Goal: Information Seeking & Learning: Learn about a topic

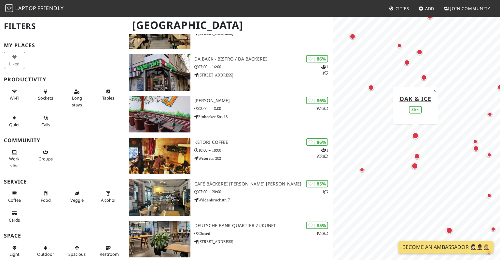
click at [419, 134] on div "Map marker" at bounding box center [415, 135] width 9 height 9
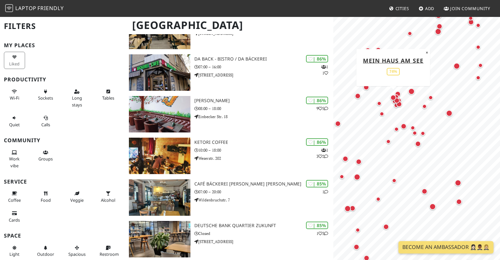
click at [392, 94] on div "Map marker" at bounding box center [393, 97] width 8 height 8
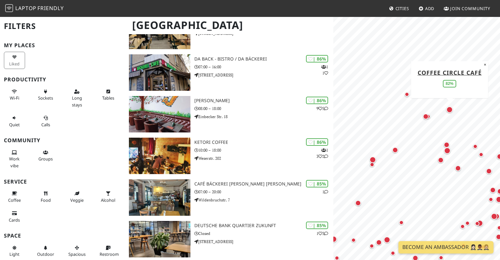
click at [450, 106] on div "Map marker" at bounding box center [449, 109] width 9 height 9
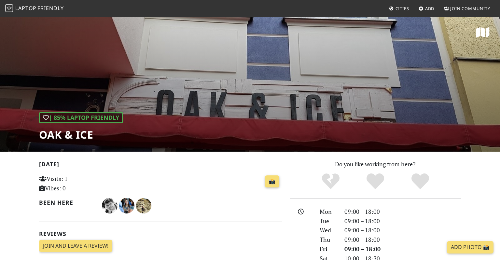
scroll to position [16, 0]
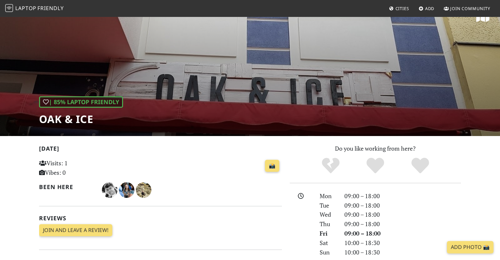
click at [261, 66] on div "| 85% Laptop Friendly OAK & ICE" at bounding box center [250, 68] width 500 height 135
click at [258, 81] on div "| 85% Laptop Friendly OAK & ICE" at bounding box center [250, 68] width 500 height 135
click at [258, 84] on div "| 85% Laptop Friendly OAK & ICE" at bounding box center [250, 68] width 500 height 135
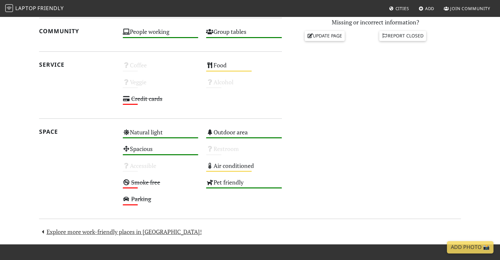
scroll to position [354, 0]
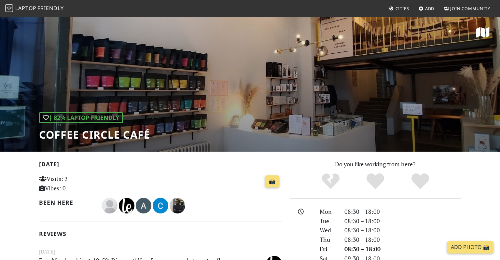
click at [279, 91] on div "| 82% Laptop Friendly Coffee Circle Café" at bounding box center [250, 83] width 500 height 135
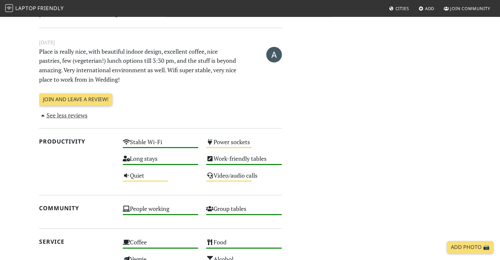
scroll to position [172, 0]
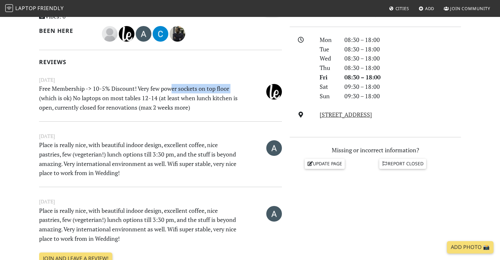
drag, startPoint x: 171, startPoint y: 90, endPoint x: 240, endPoint y: 85, distance: 69.1
click at [240, 85] on p "Free Membership -> 10-5% Discount! Very few power sockets on top floor (which i…" at bounding box center [139, 98] width 209 height 28
click at [150, 108] on p "Free Membership -> 10-5% Discount! Very few power sockets on top floor (which i…" at bounding box center [139, 98] width 209 height 28
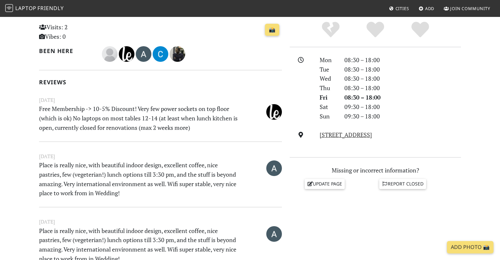
scroll to position [0, 0]
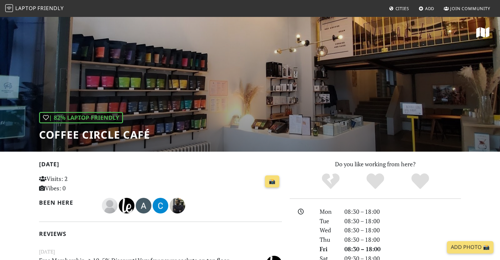
click at [149, 62] on div "| 82% Laptop Friendly Coffee Circle Café" at bounding box center [250, 83] width 500 height 135
drag, startPoint x: 155, startPoint y: 85, endPoint x: 164, endPoint y: 90, distance: 9.8
click at [156, 88] on div "| 82% Laptop Friendly Coffee Circle Café" at bounding box center [250, 83] width 500 height 135
